Goal: Communication & Community: Participate in discussion

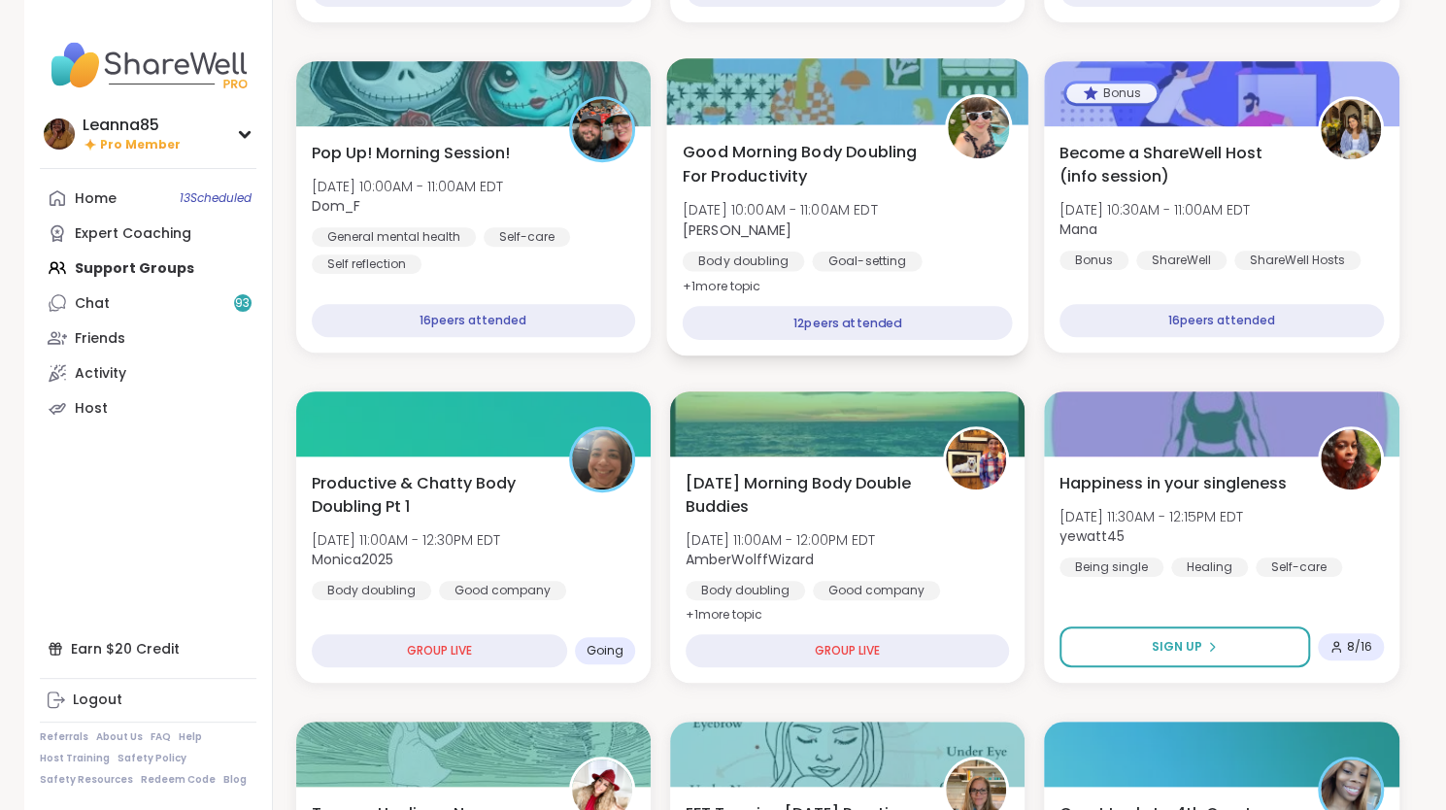
scroll to position [583, 0]
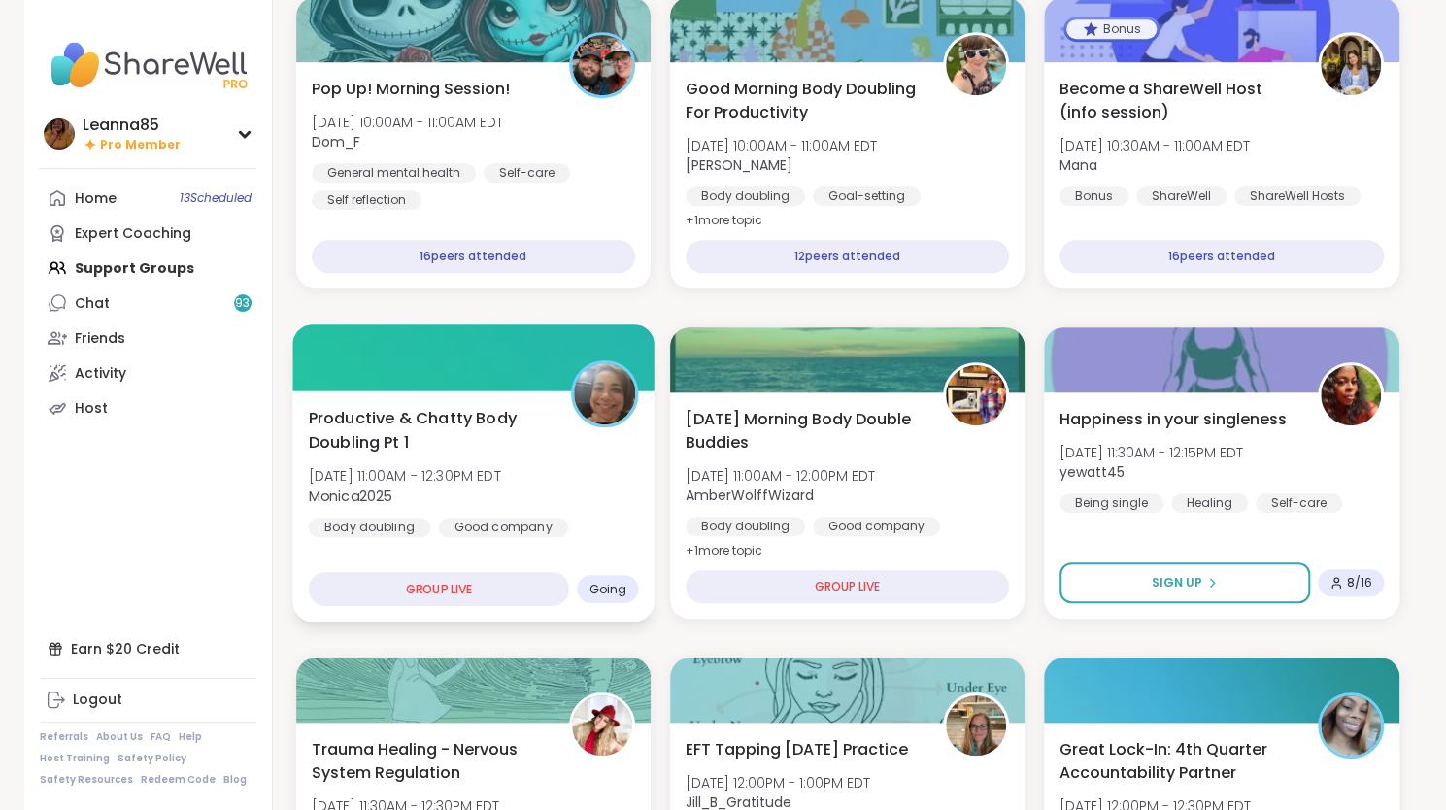
click at [460, 555] on div "Productive & Chatty Body Doubling Pt 1 [DATE] 11:00AM - 12:30PM EDT Monica2025 …" at bounding box center [473, 505] width 362 height 231
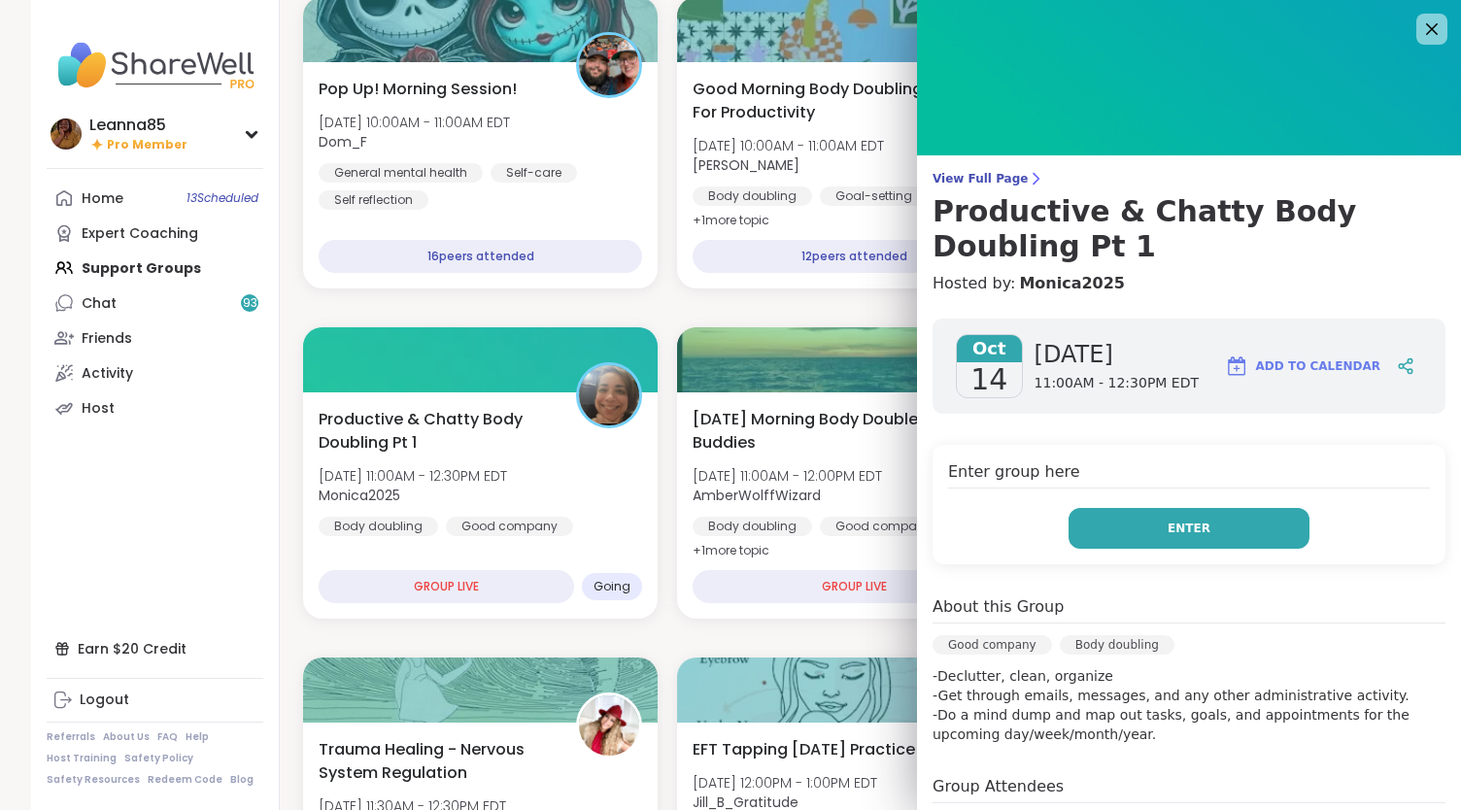
click at [1097, 525] on button "Enter" at bounding box center [1188, 528] width 241 height 41
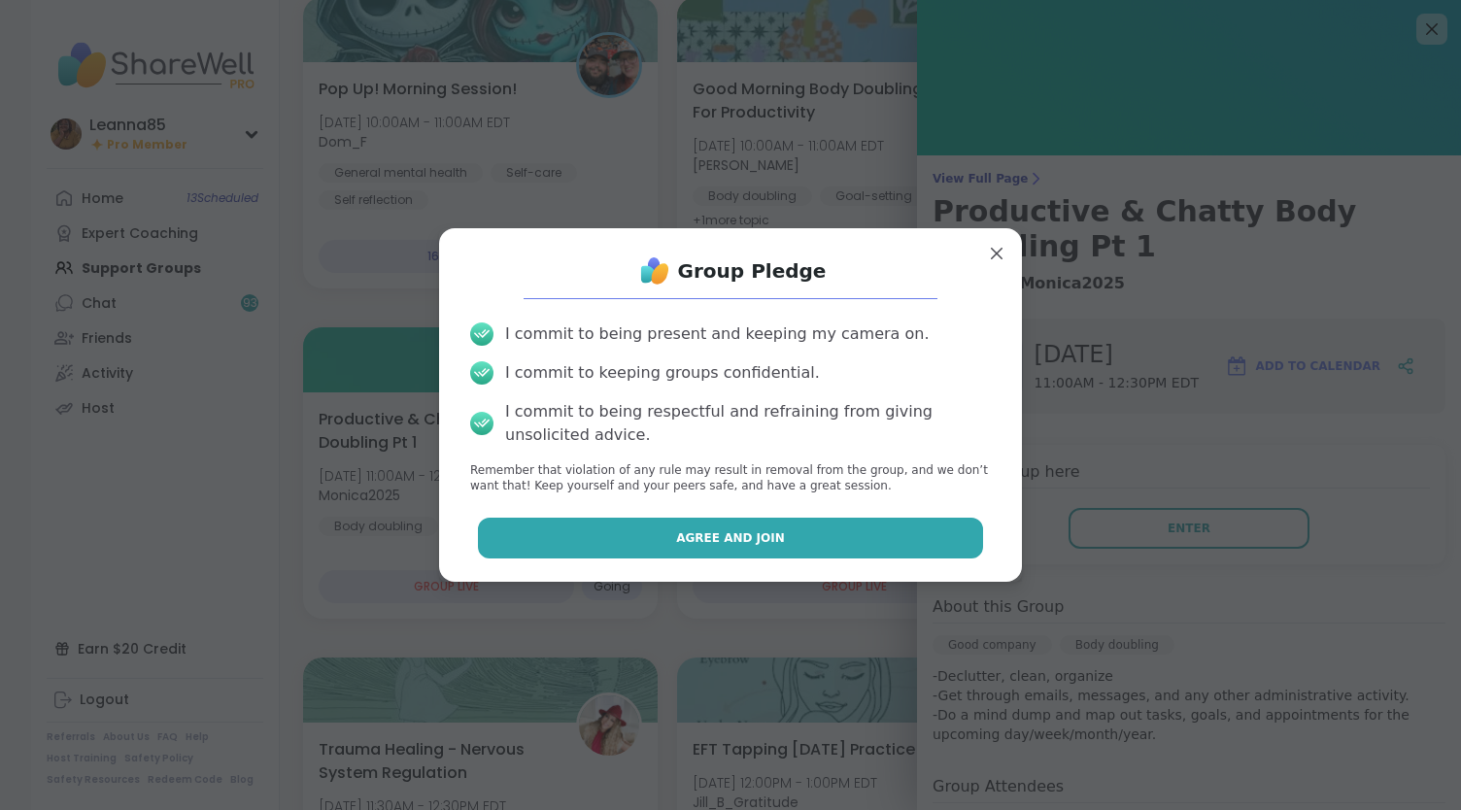
click at [915, 541] on button "Agree and Join" at bounding box center [731, 538] width 506 height 41
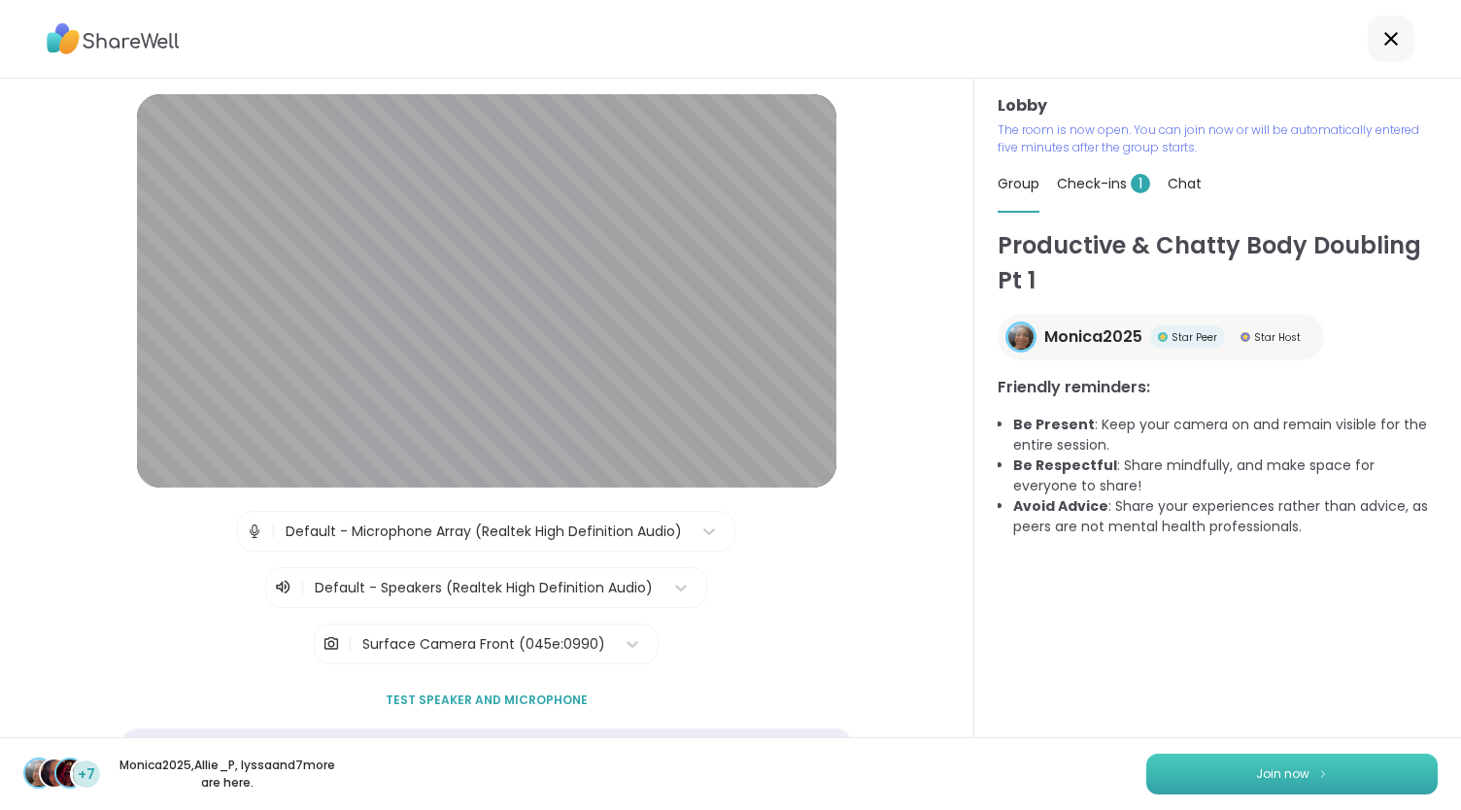
click at [1218, 766] on button "Join now" at bounding box center [1291, 774] width 291 height 41
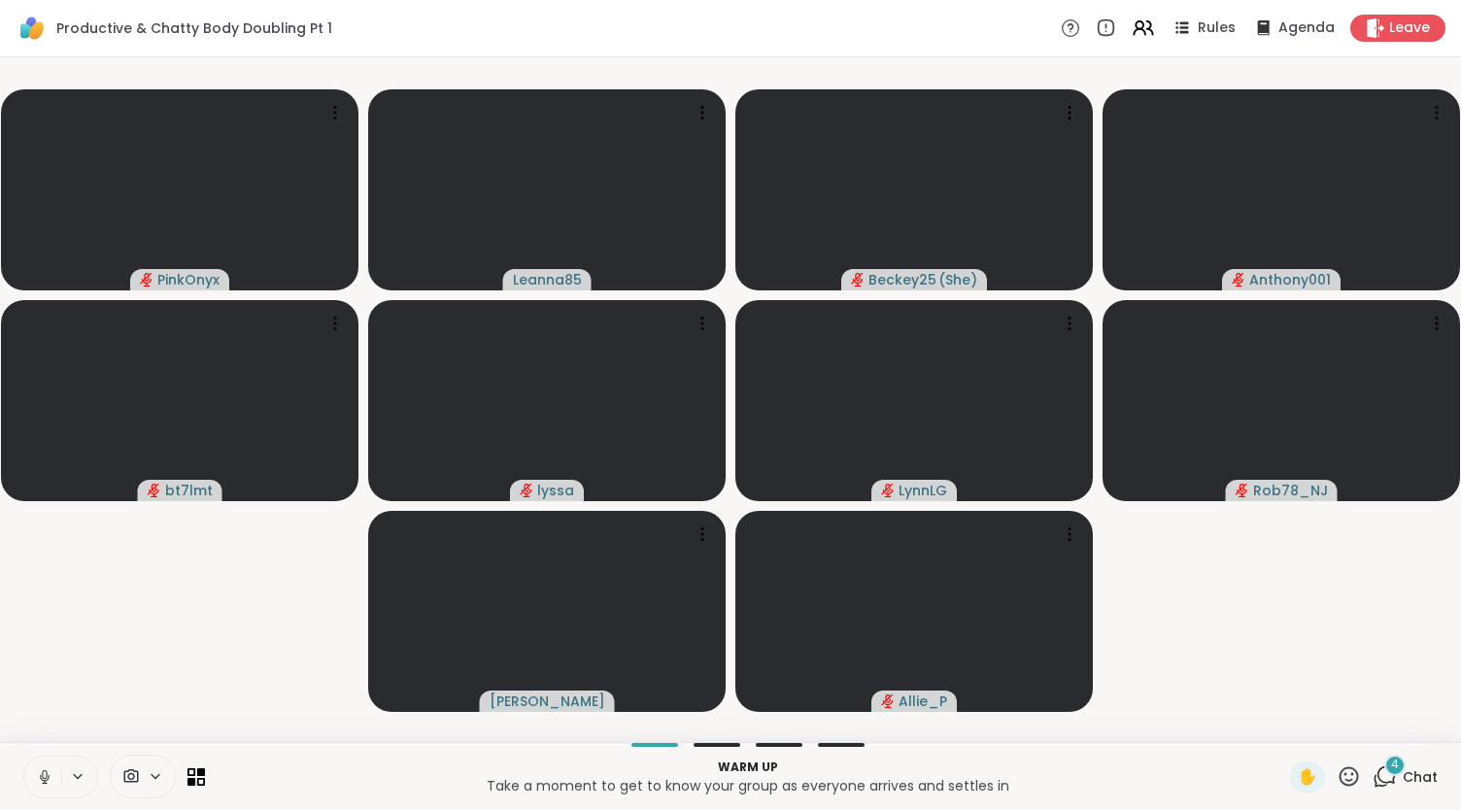
click at [43, 768] on icon at bounding box center [44, 776] width 17 height 17
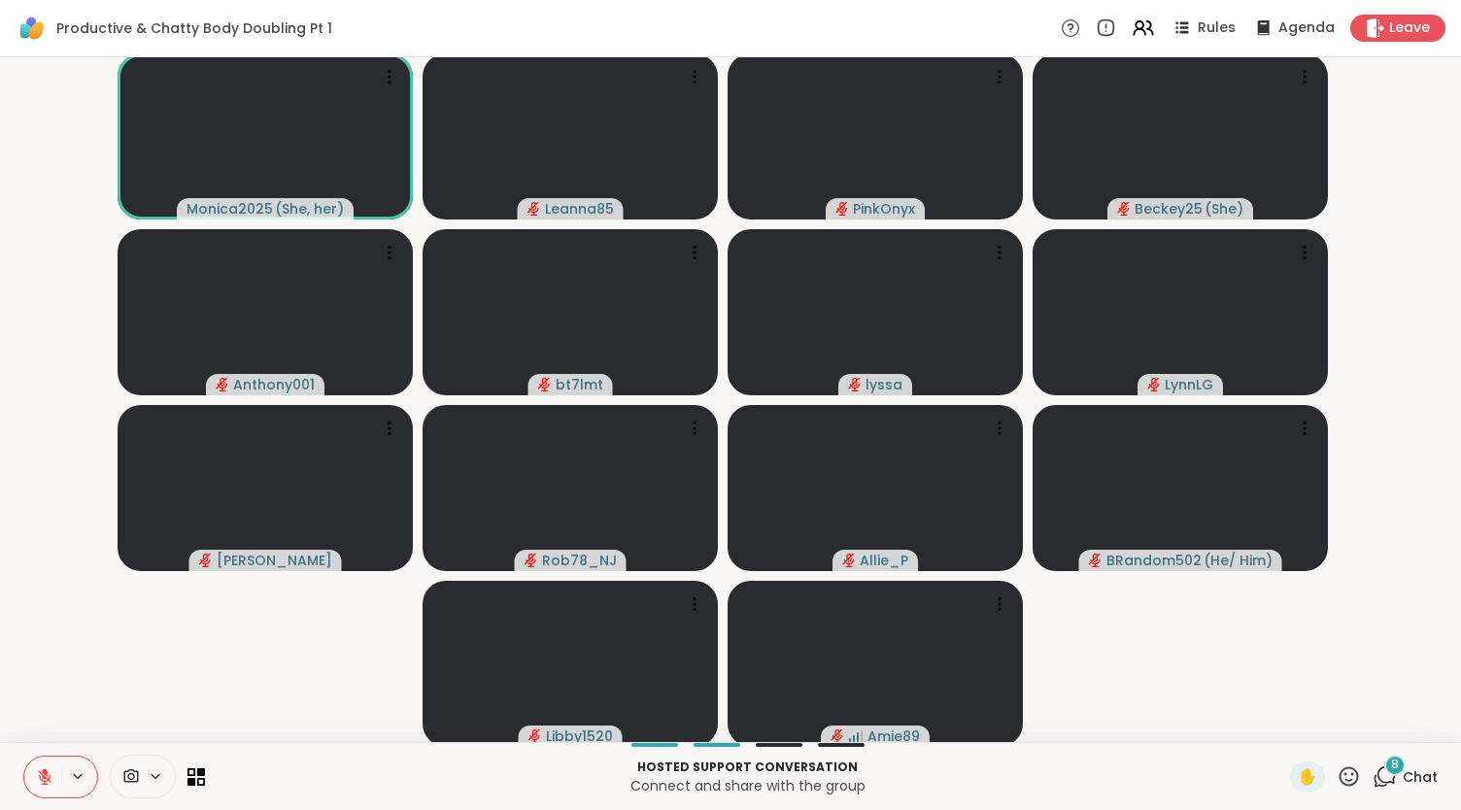
click at [35, 764] on button at bounding box center [42, 777] width 37 height 41
click at [25, 797] on div at bounding box center [114, 777] width 182 height 44
click at [36, 788] on button at bounding box center [42, 777] width 37 height 41
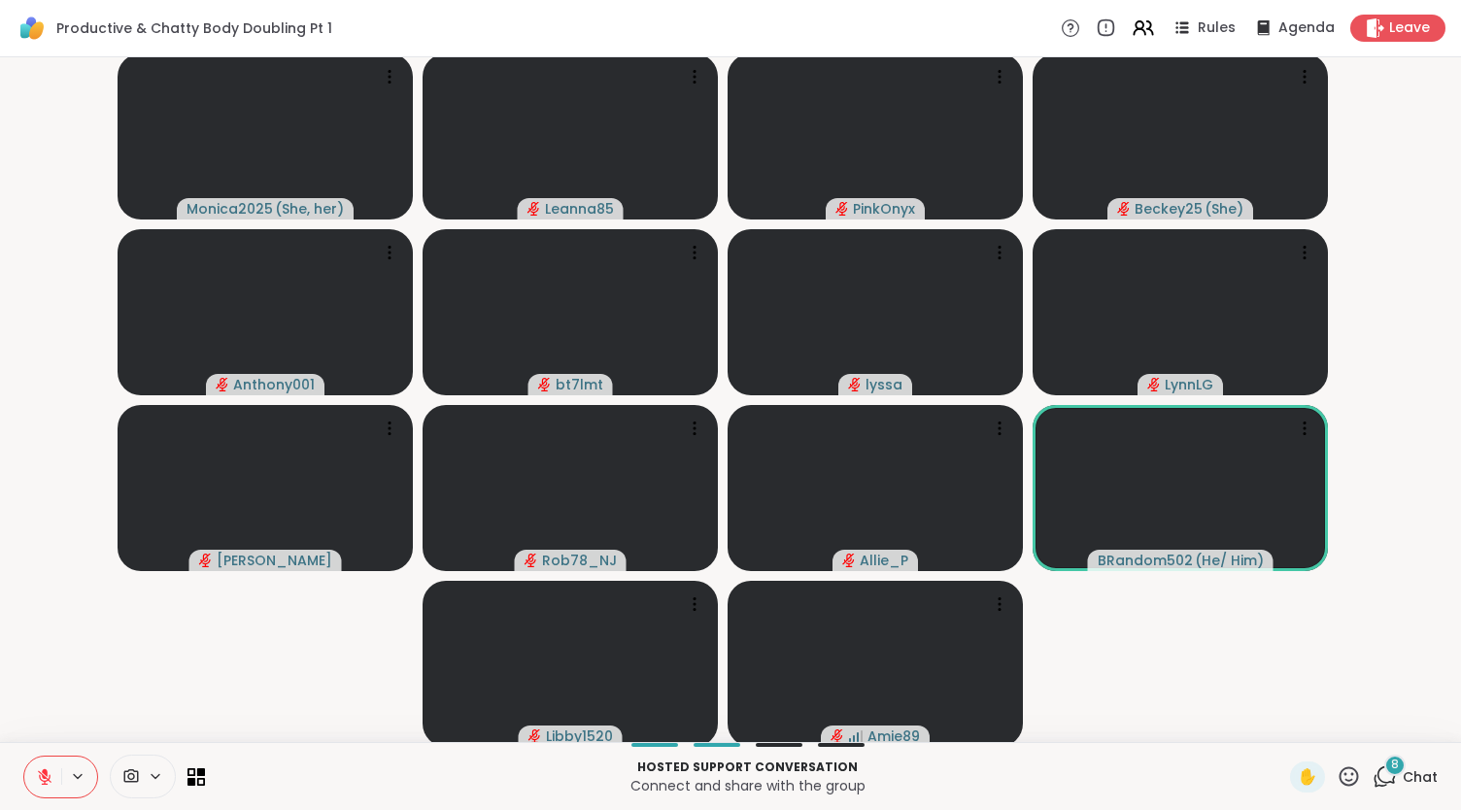
click at [1384, 774] on div "8" at bounding box center [1394, 765] width 21 height 21
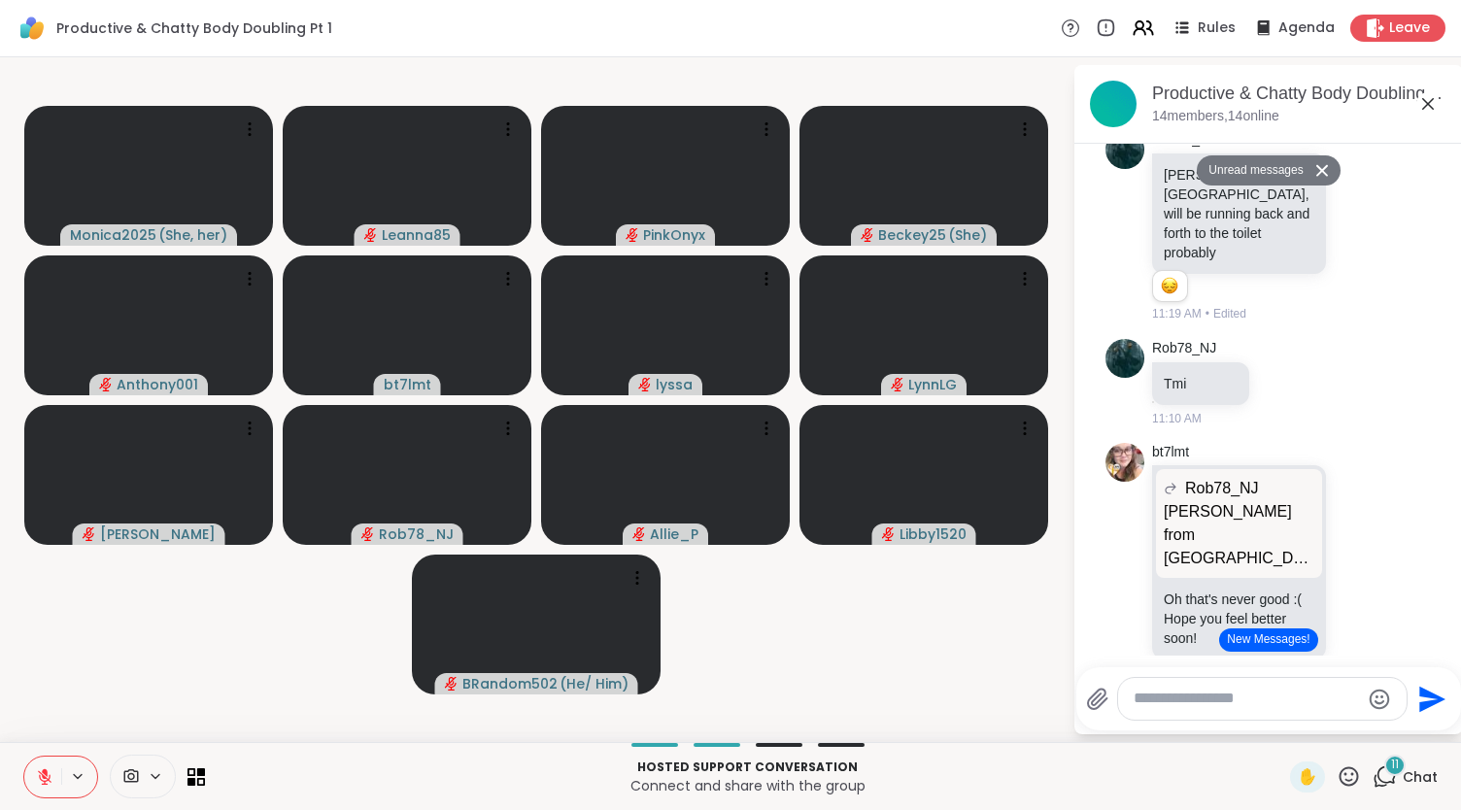
scroll to position [1243, 0]
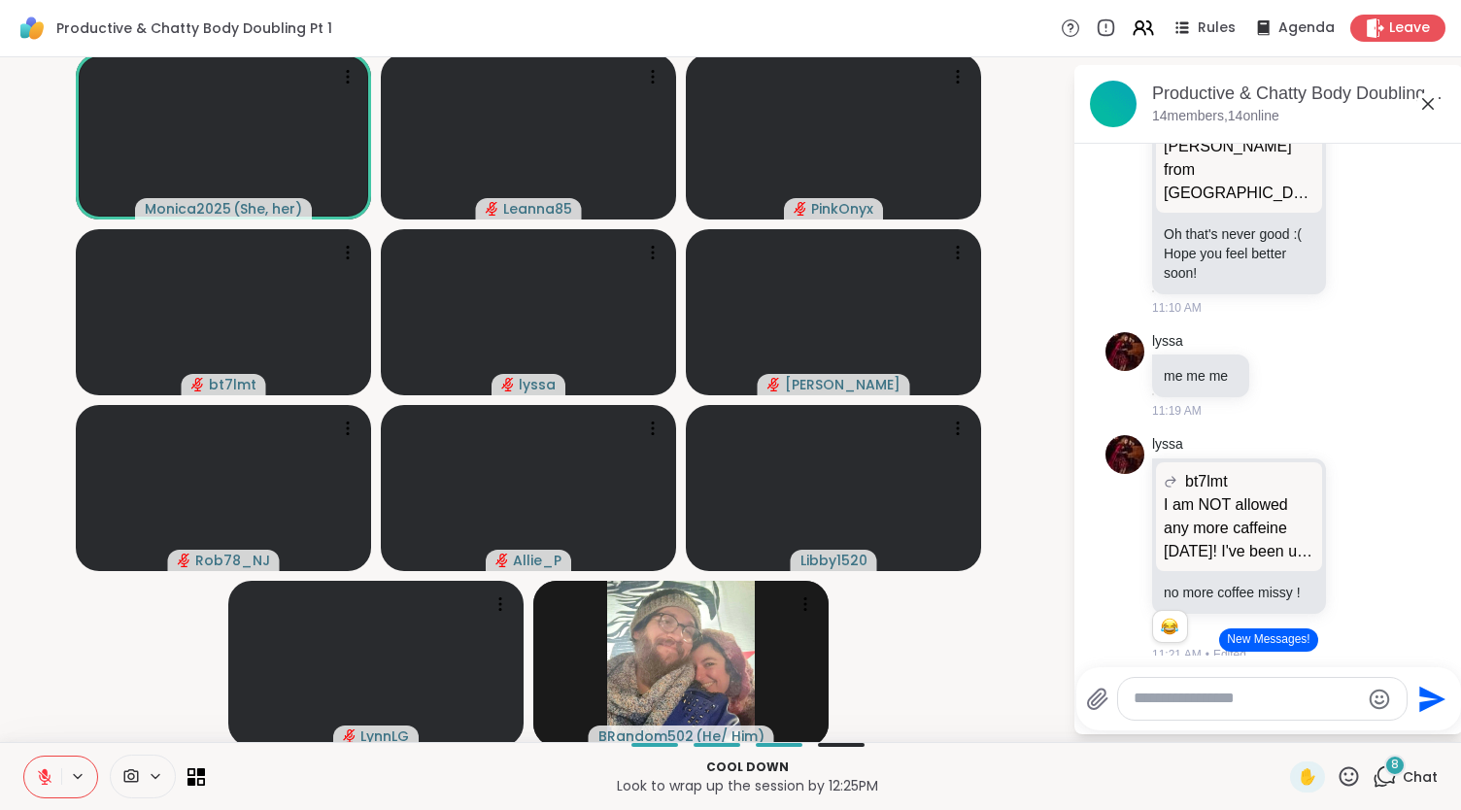
click at [1255, 645] on button "New Messages!" at bounding box center [1268, 639] width 98 height 23
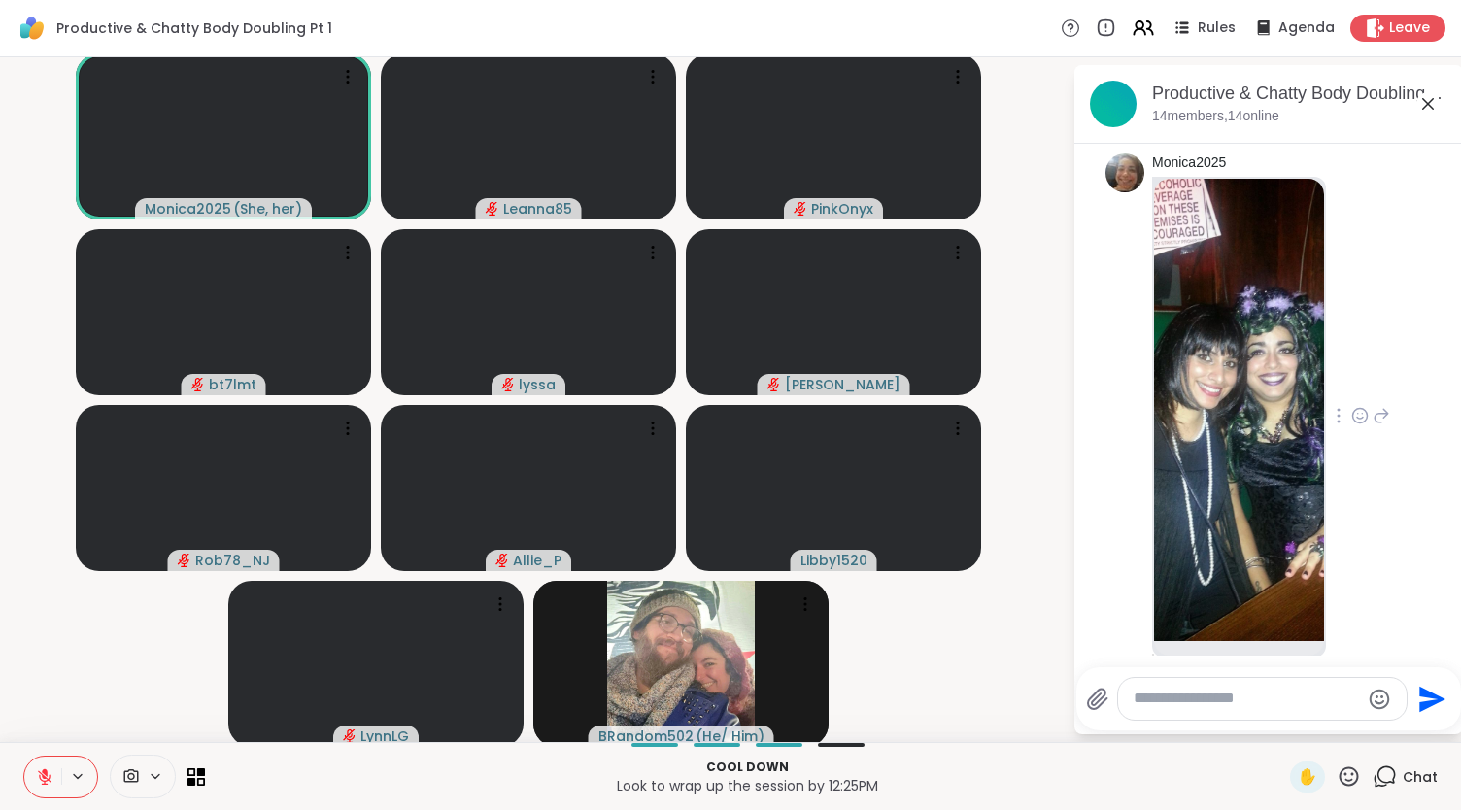
scroll to position [6507, 0]
